Goal: Feedback & Contribution: Contribute content

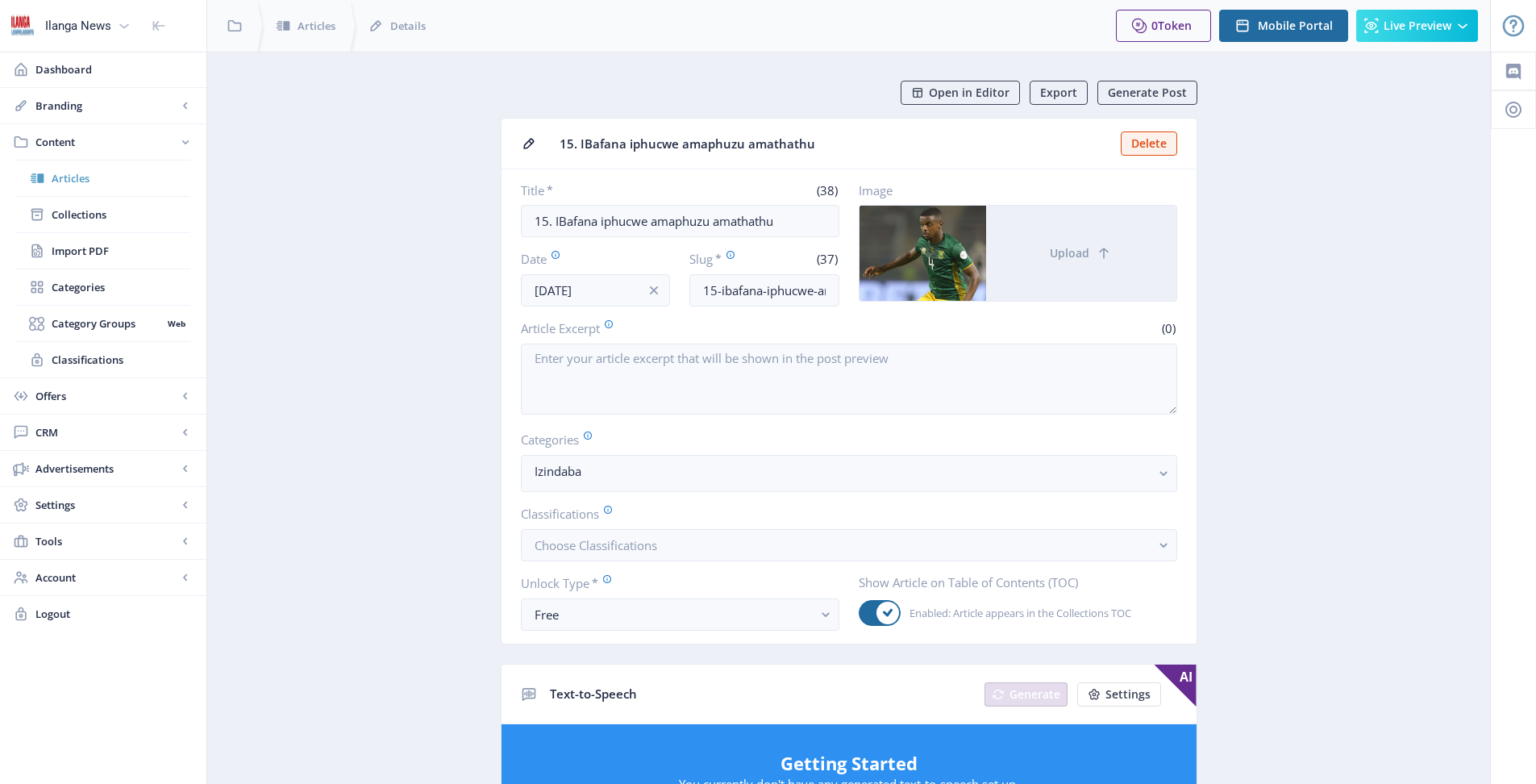
click at [72, 176] on span "Articles" at bounding box center [120, 178] width 139 height 16
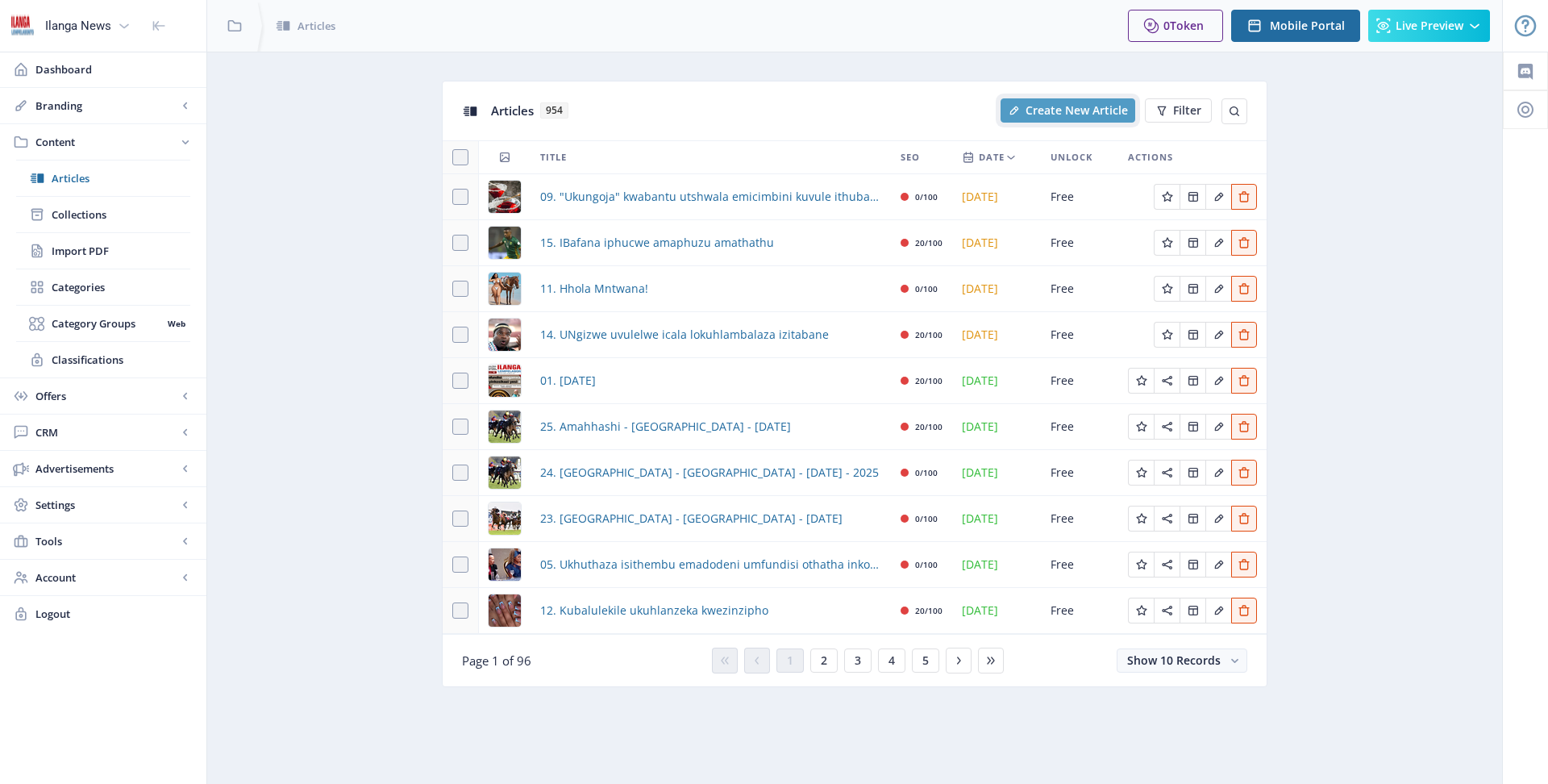
click at [1058, 111] on span "Create New Article" at bounding box center [1077, 110] width 103 height 13
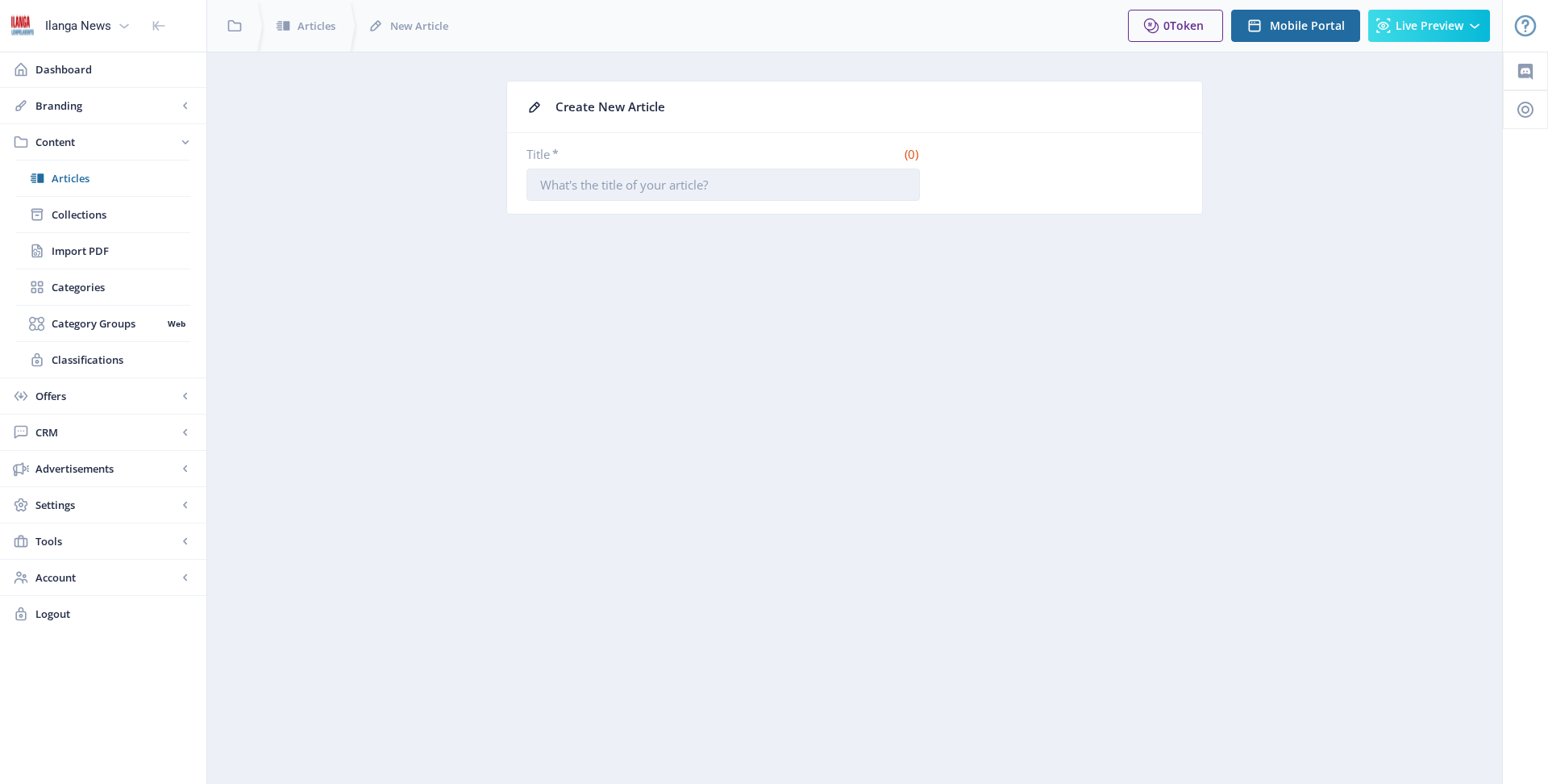
click at [713, 189] on input "Title *" at bounding box center [723, 184] width 394 height 32
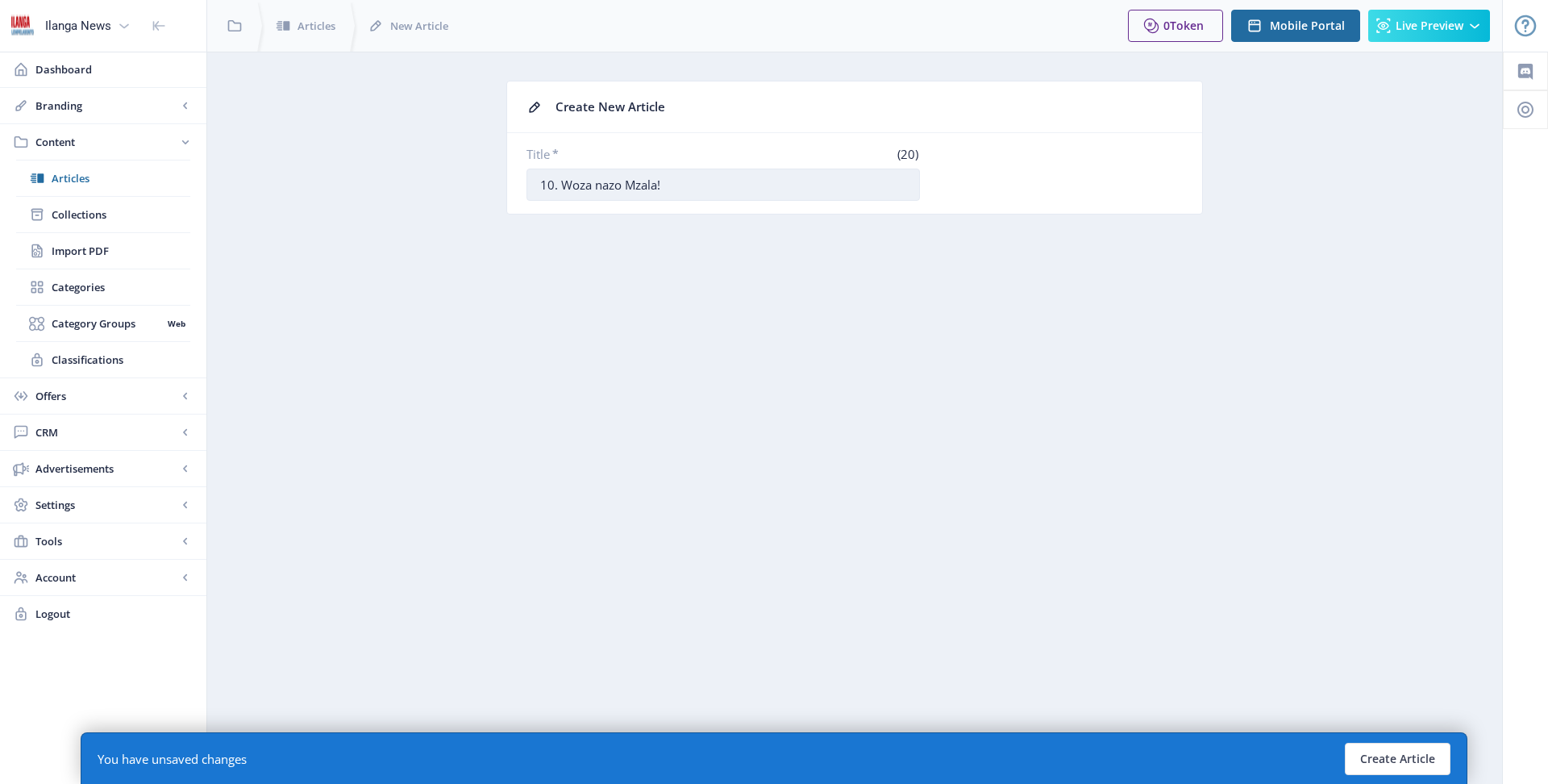
click at [597, 188] on input "10. Woza nazo Mzala!" at bounding box center [723, 184] width 394 height 32
type input "10. Woza Nazo Mzala!"
click at [1407, 759] on button "Create Article" at bounding box center [1398, 758] width 106 height 32
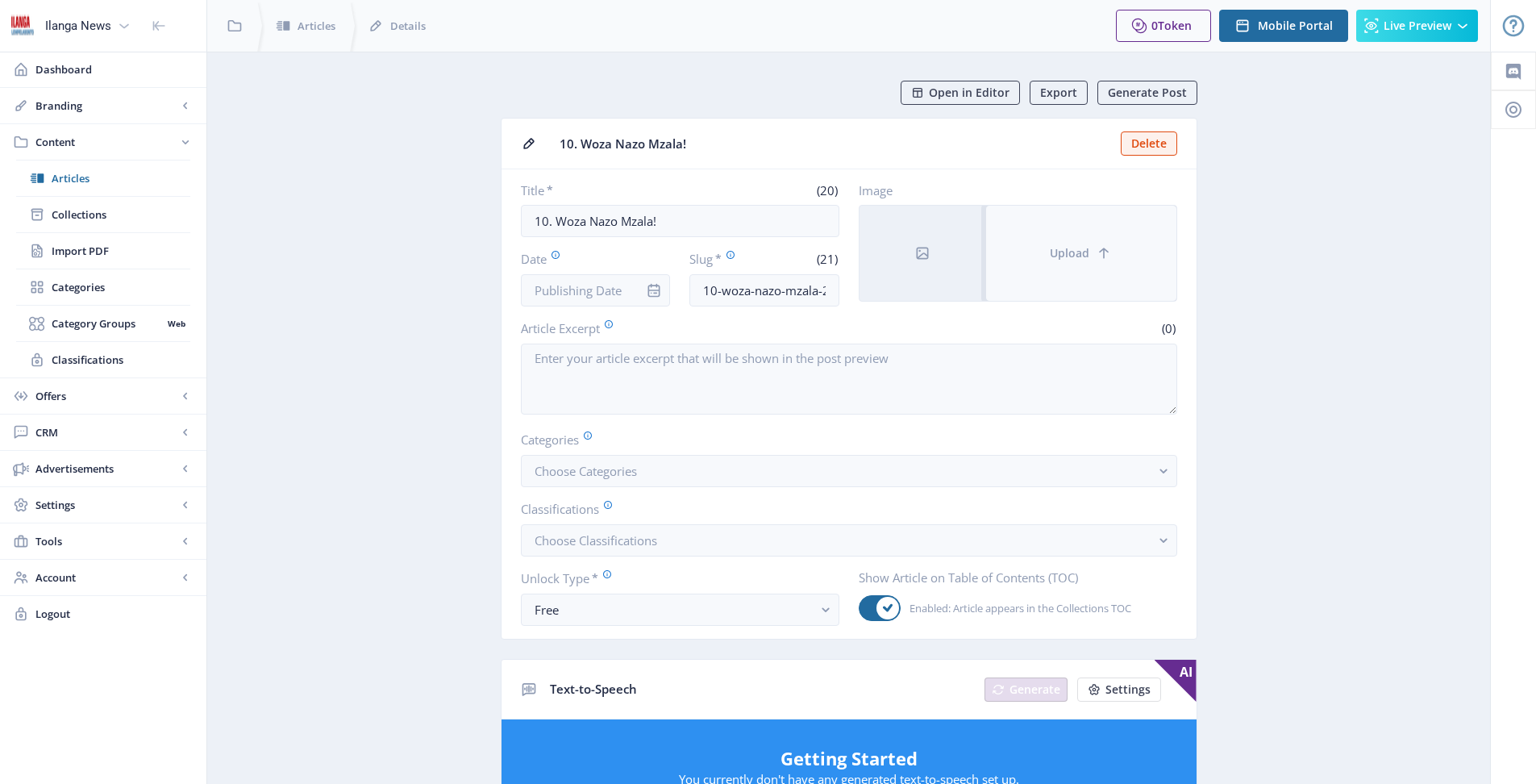
click at [1055, 257] on span "Upload" at bounding box center [1069, 253] width 40 height 13
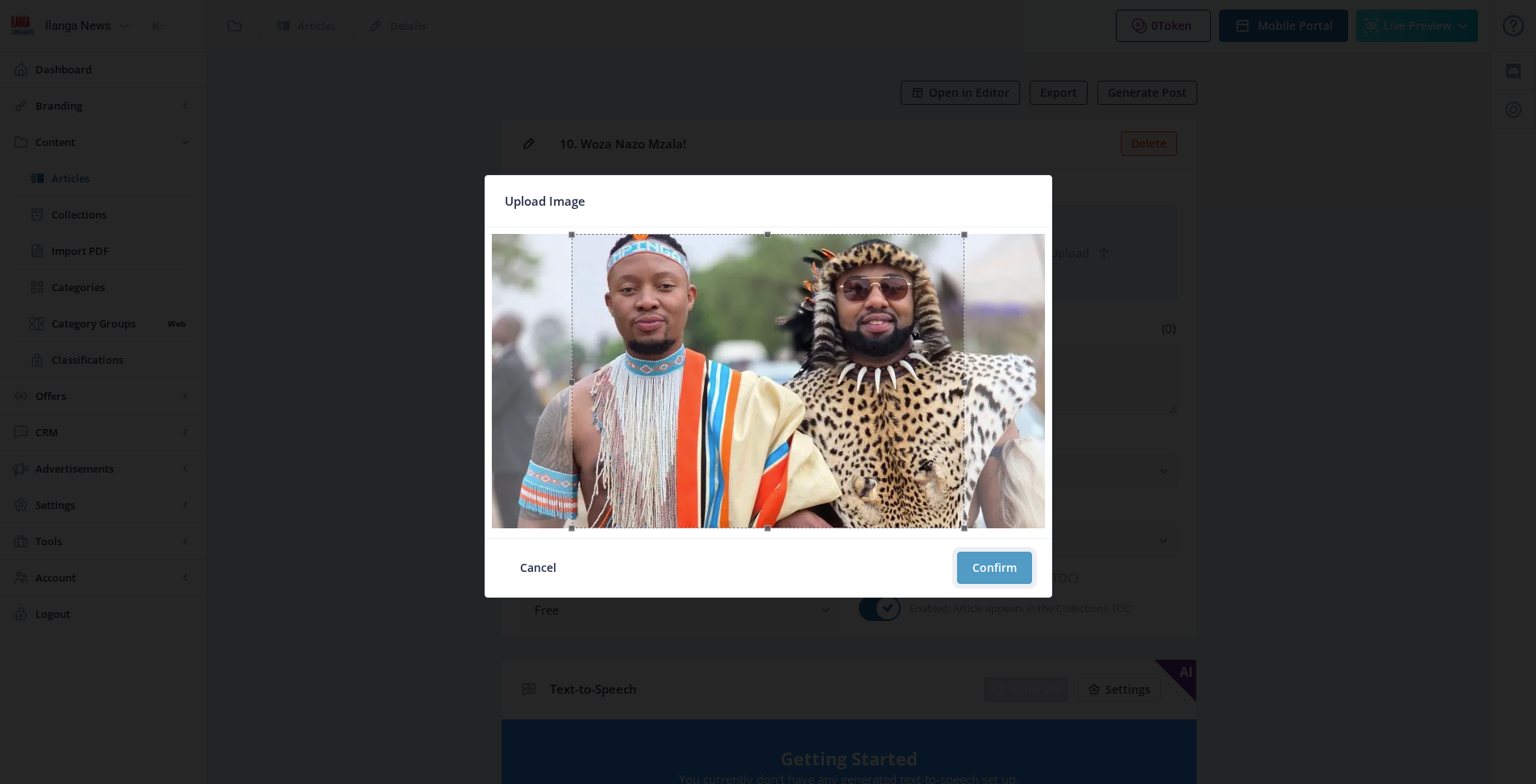
click at [995, 573] on button "Confirm" at bounding box center [993, 567] width 75 height 32
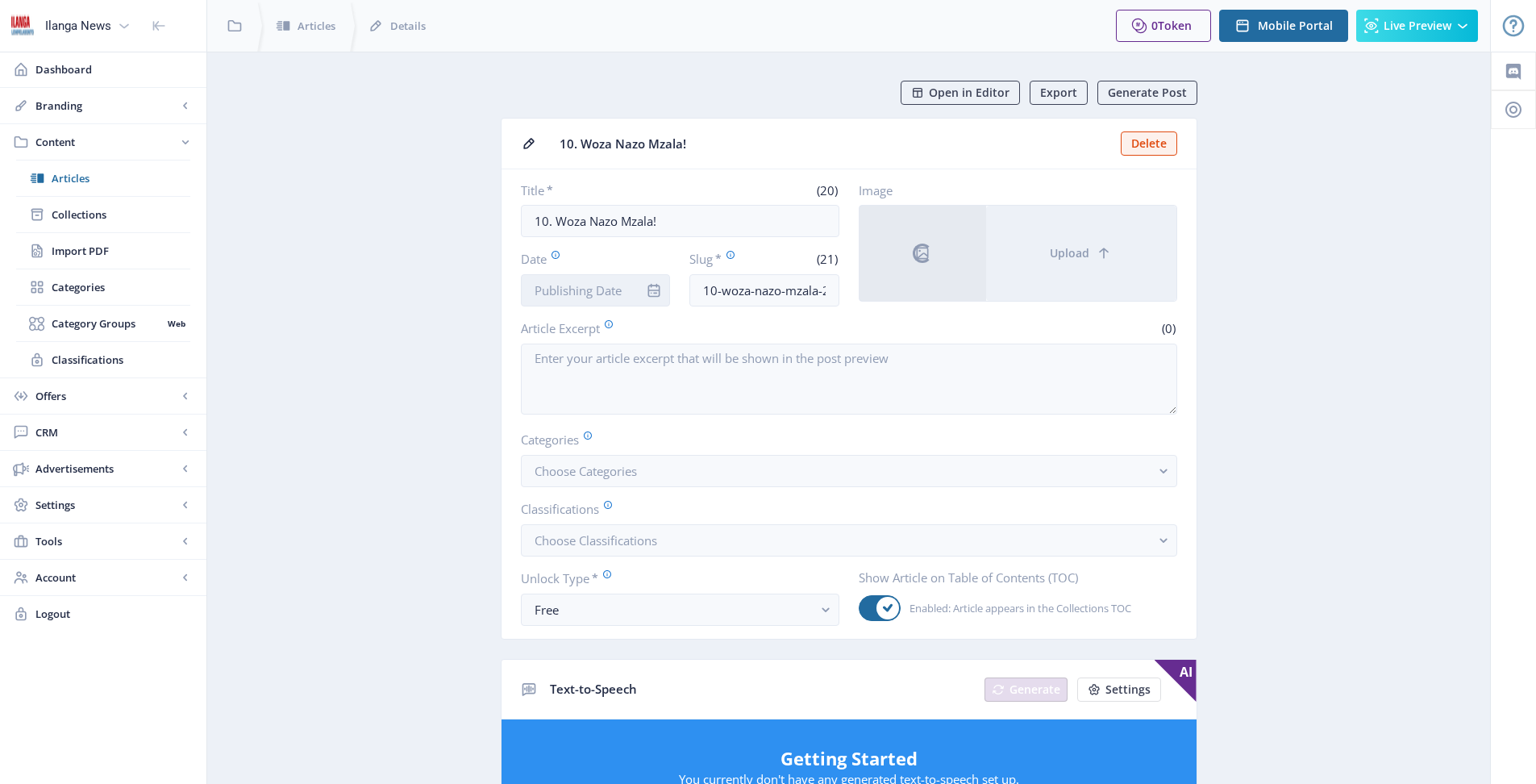
click at [617, 292] on input "Date" at bounding box center [595, 290] width 150 height 32
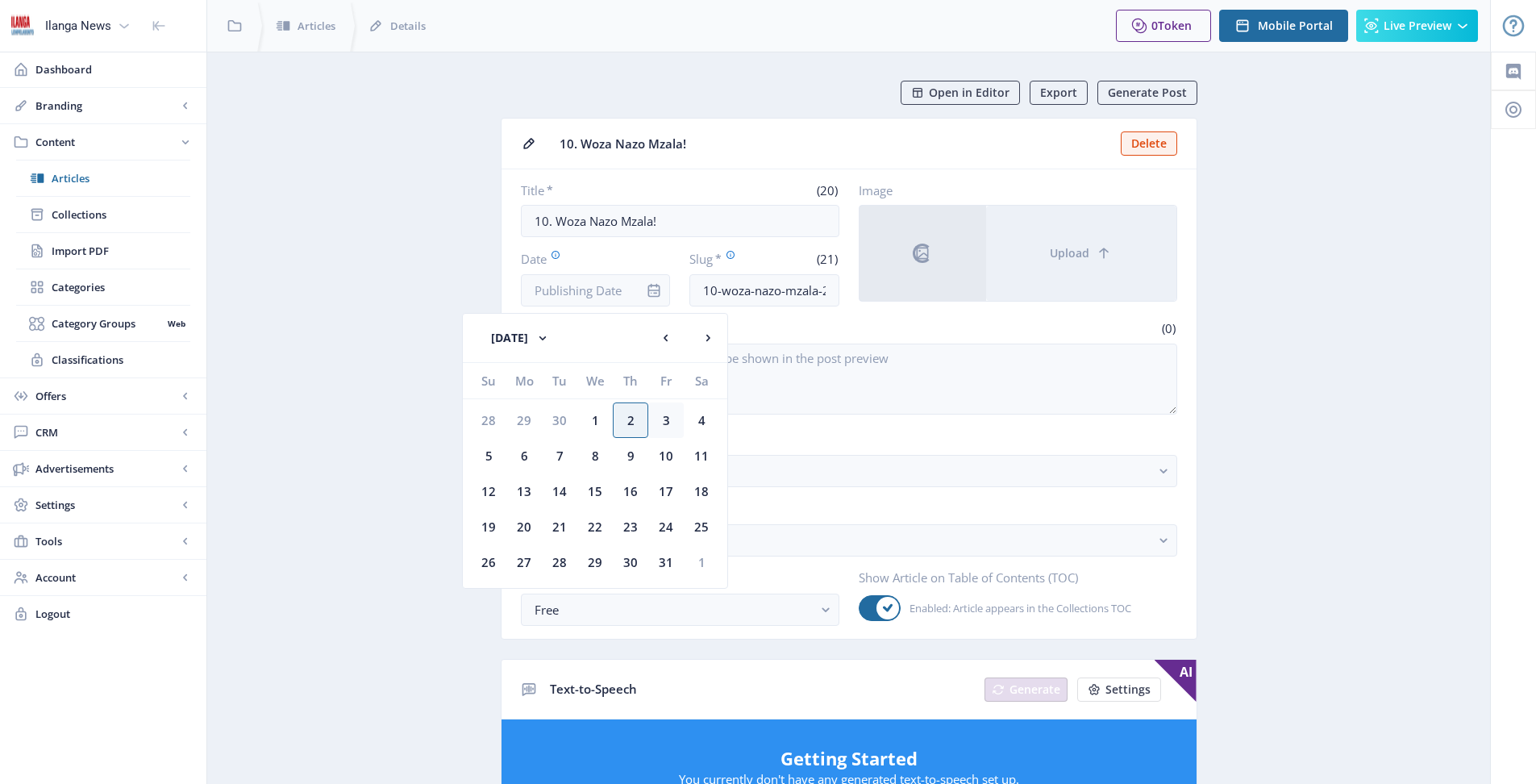
click at [658, 419] on div "3" at bounding box center [666, 420] width 36 height 36
type input "[DATE]"
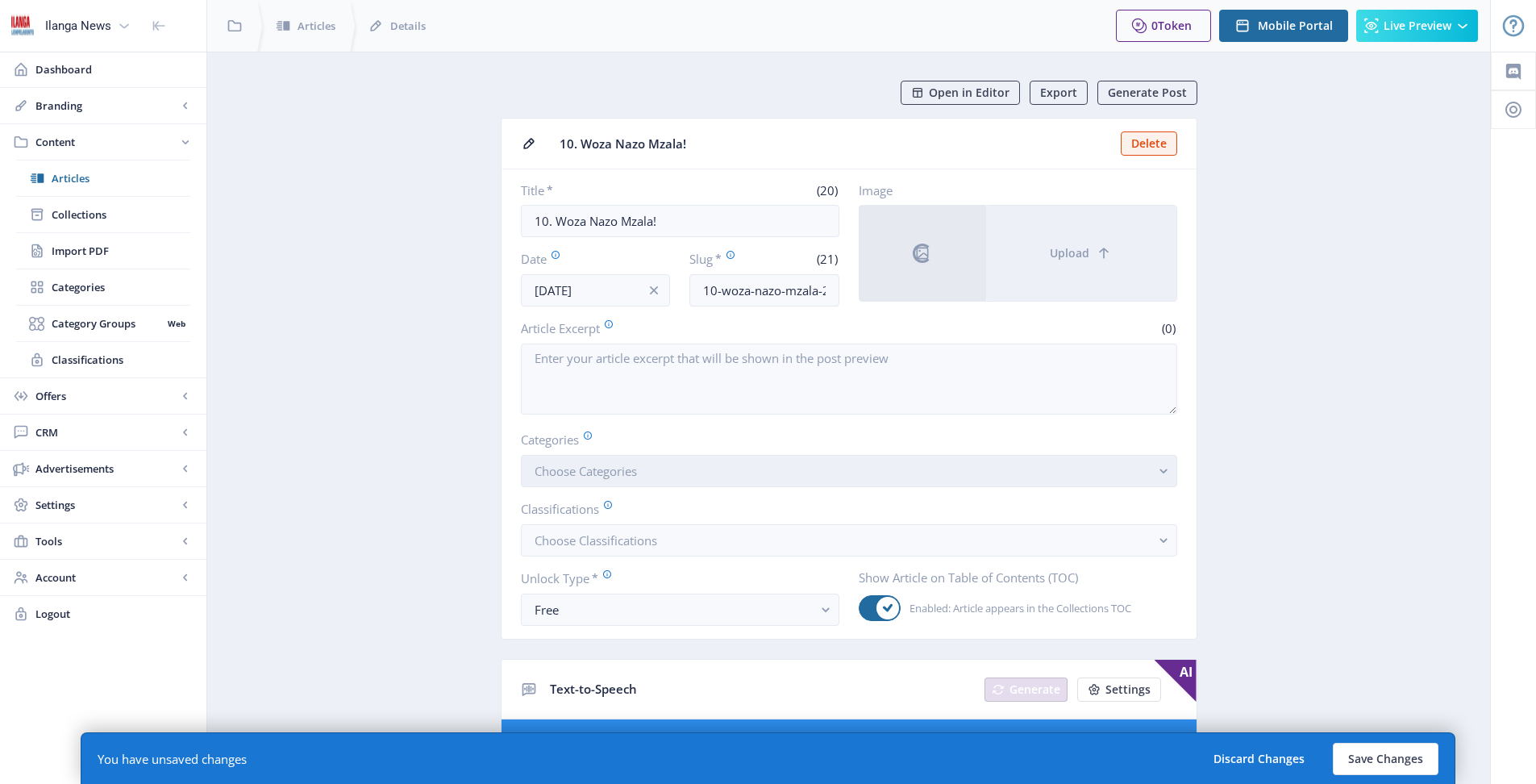
click at [599, 473] on span "Choose Categories" at bounding box center [586, 471] width 103 height 16
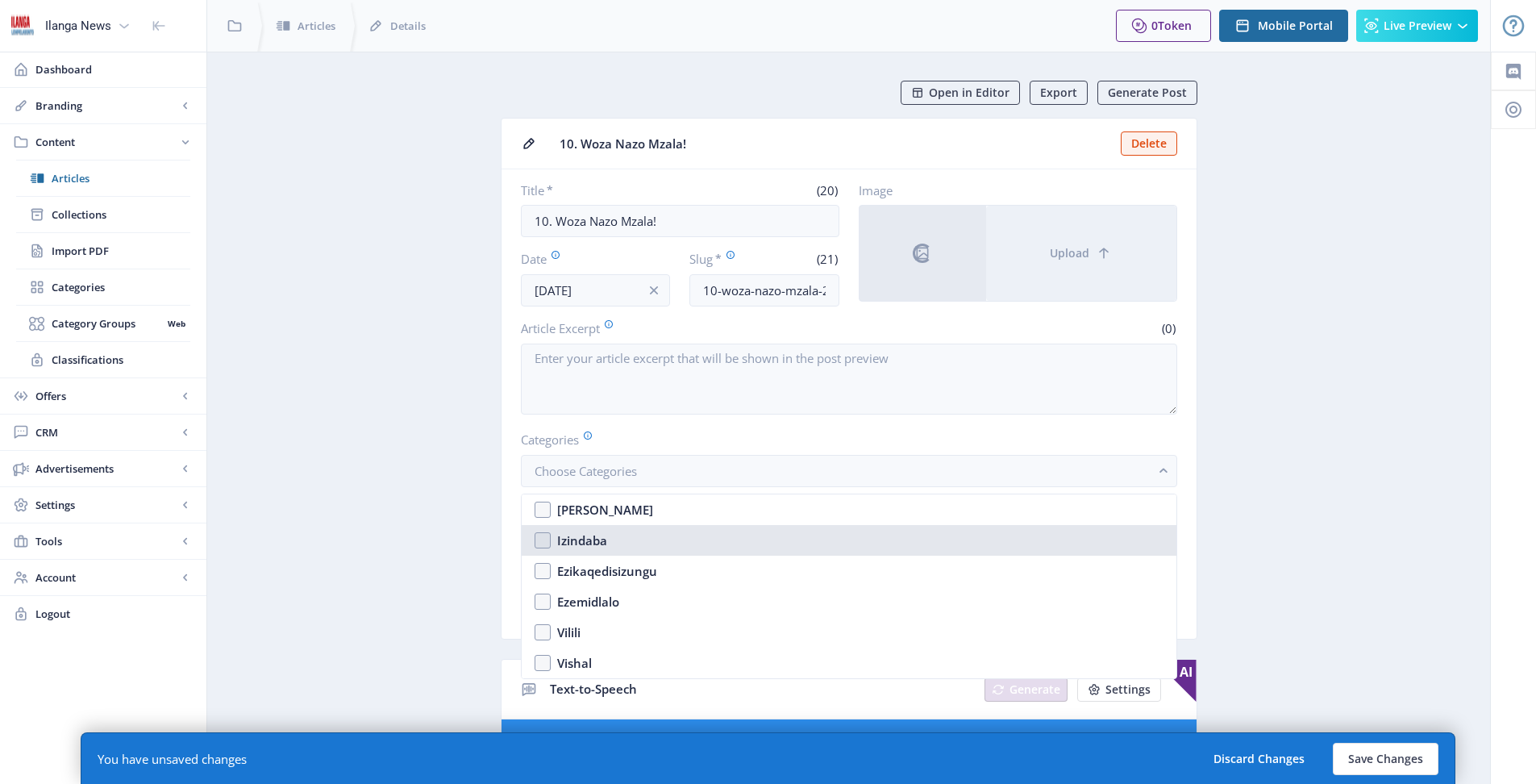
click at [545, 537] on nb-option "Izindaba" at bounding box center [849, 541] width 655 height 31
checkbox input "true"
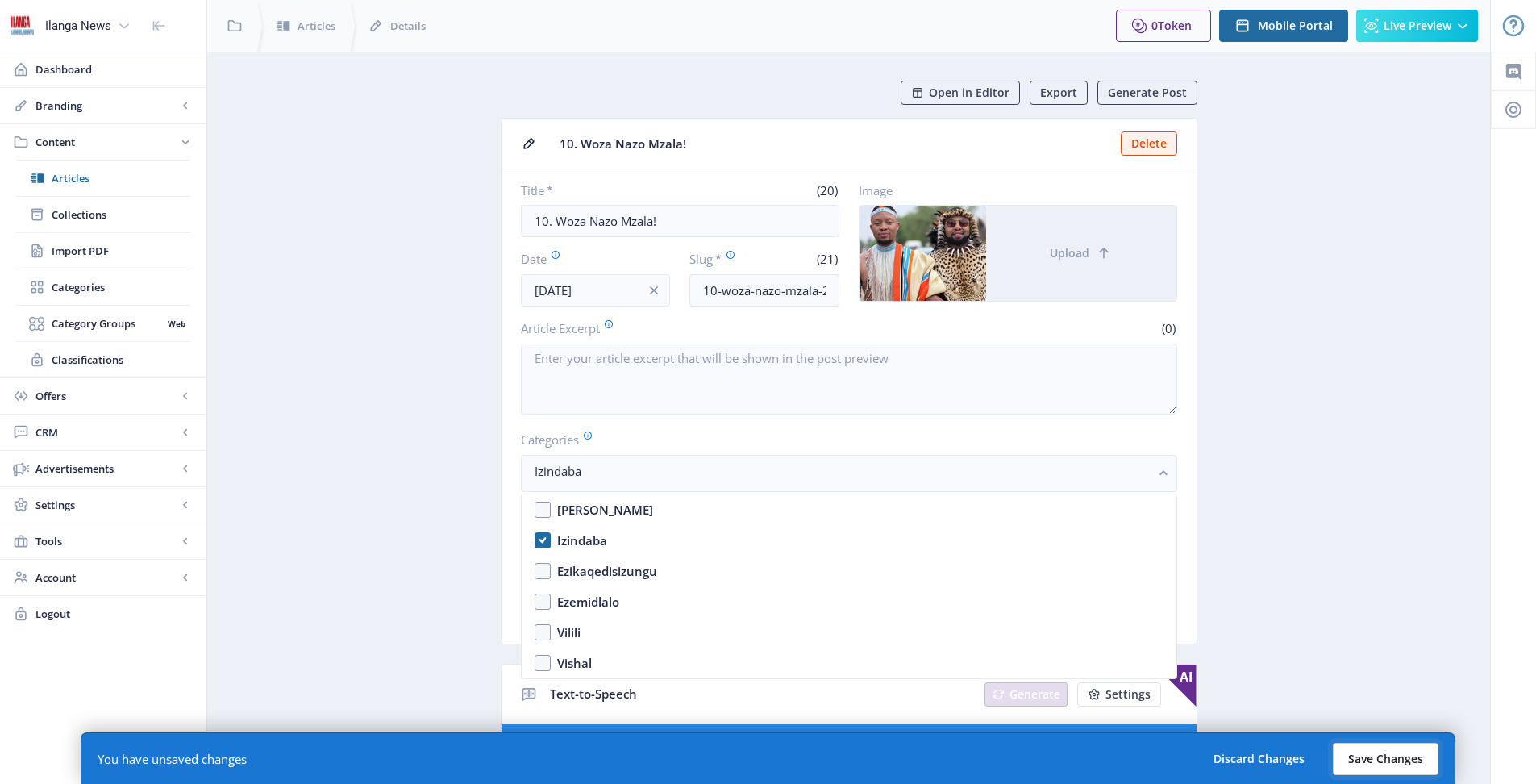
click at [1386, 749] on button "Save Changes" at bounding box center [1385, 758] width 106 height 32
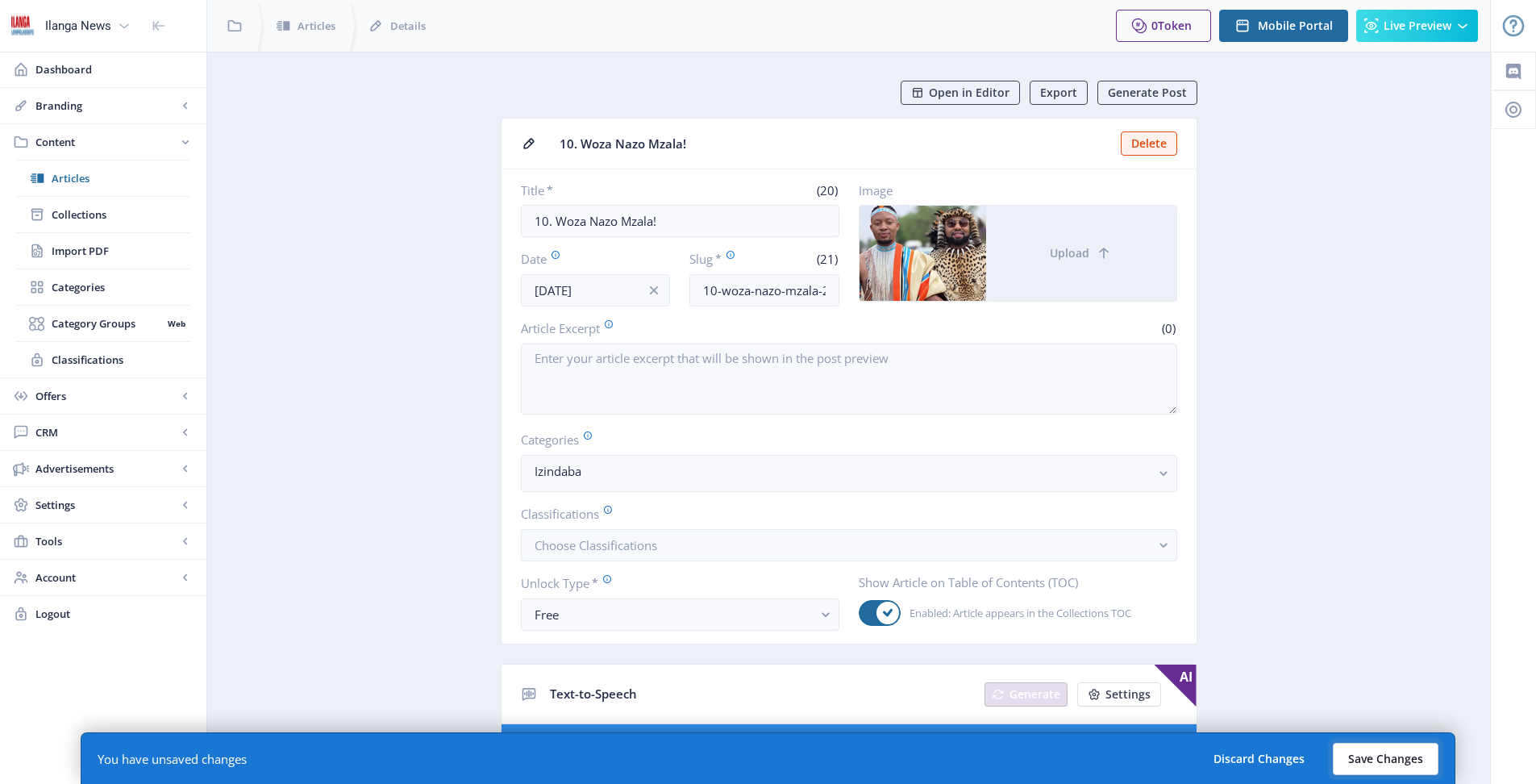
click at [1380, 761] on button "Save Changes" at bounding box center [1385, 758] width 106 height 32
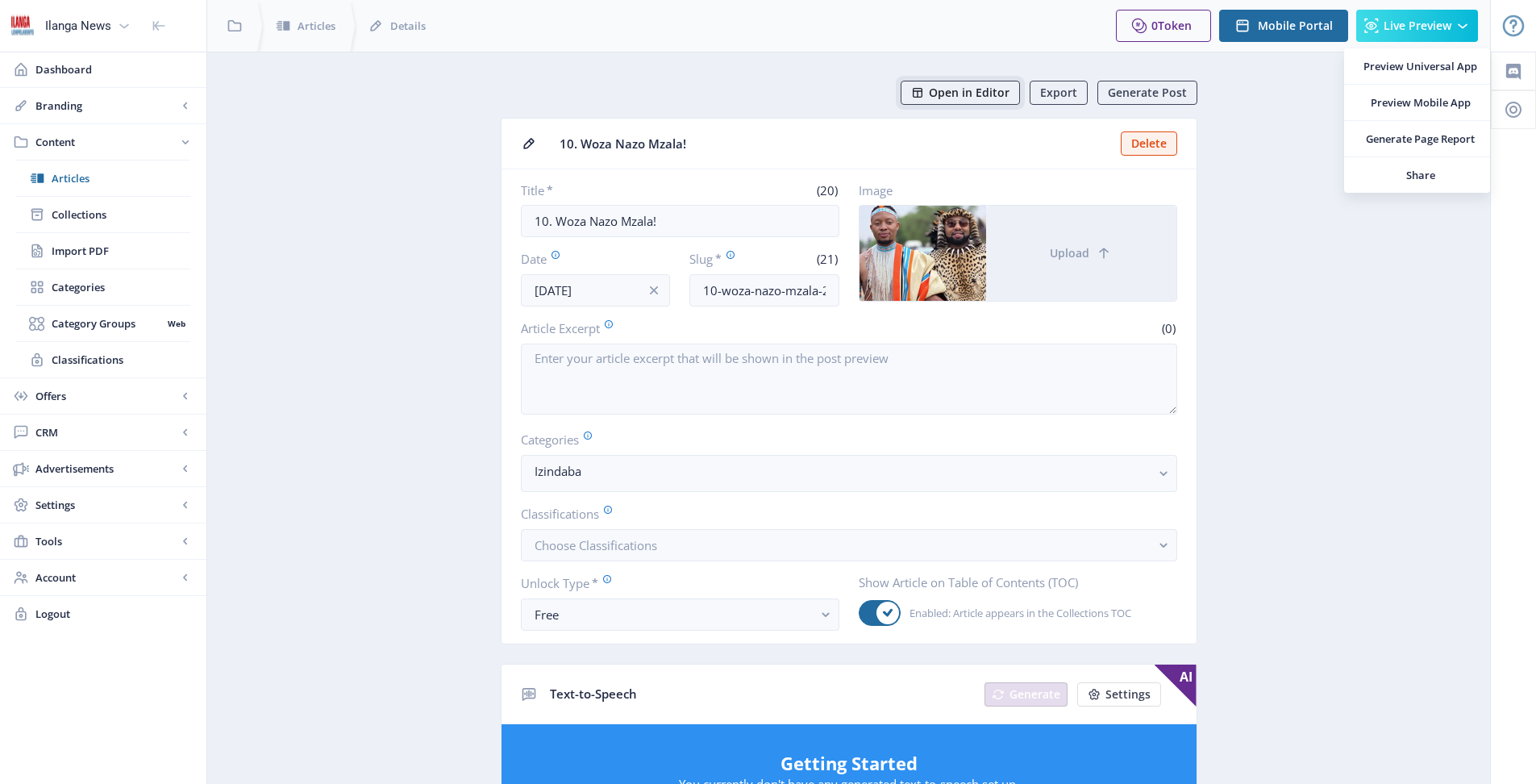
click at [960, 98] on span "Open in Editor" at bounding box center [968, 92] width 80 height 13
